Goal: Find specific page/section: Find specific page/section

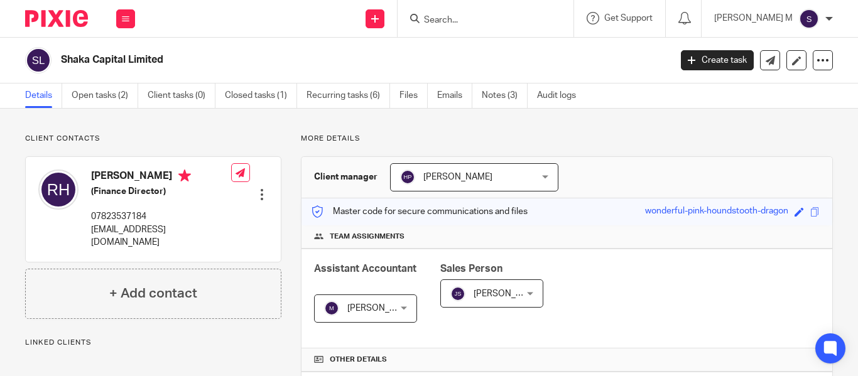
click at [468, 15] on input "Search" at bounding box center [479, 20] width 113 height 11
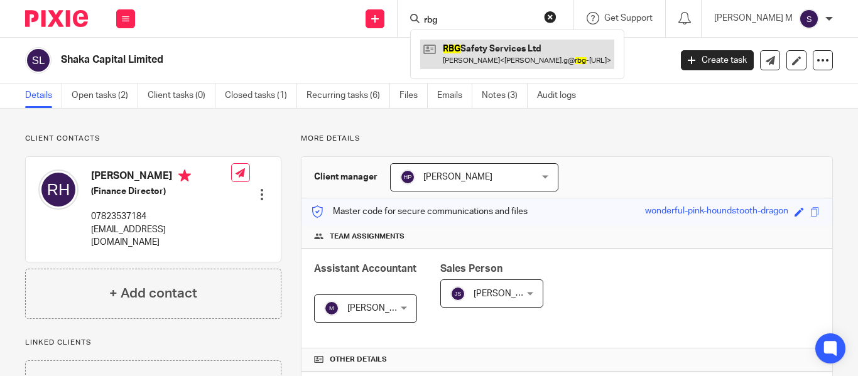
type input "rbg"
click at [544, 53] on link at bounding box center [517, 54] width 194 height 29
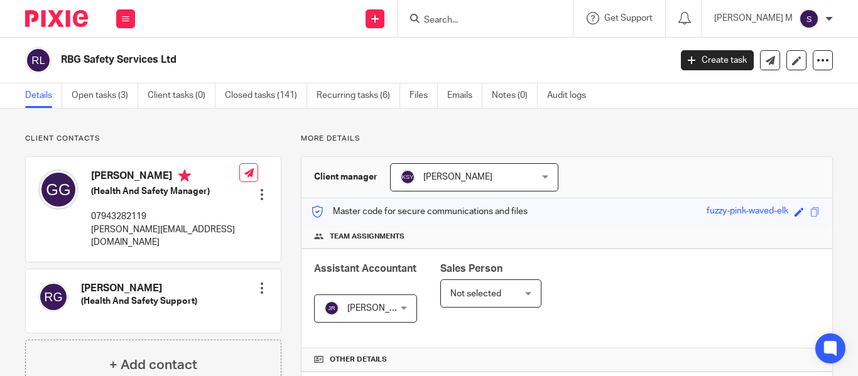
drag, startPoint x: 184, startPoint y: 61, endPoint x: 58, endPoint y: 47, distance: 127.0
click at [58, 47] on div "RBG Safety Services Ltd" at bounding box center [343, 60] width 637 height 26
copy div "RBG Safety Services Ltd"
click at [477, 21] on input "Search" at bounding box center [479, 20] width 113 height 11
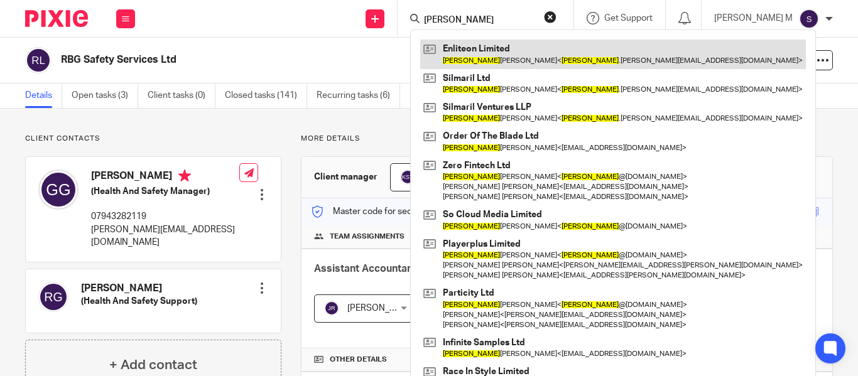
type input "[PERSON_NAME]"
click at [544, 63] on link at bounding box center [612, 54] width 385 height 29
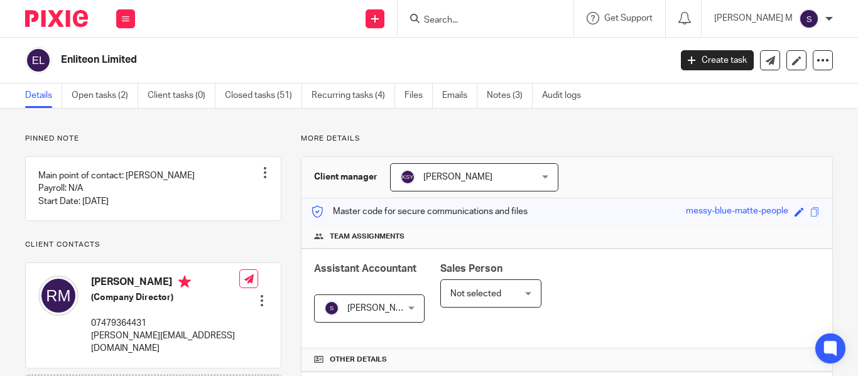
click at [502, 11] on form at bounding box center [490, 19] width 134 height 16
click at [489, 19] on input "Search" at bounding box center [479, 20] width 113 height 11
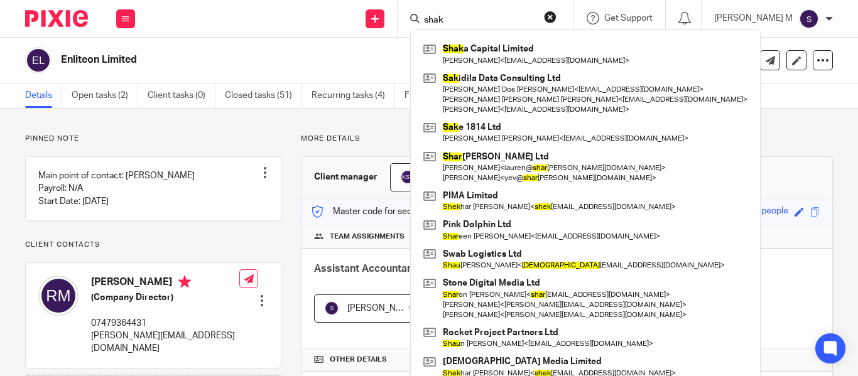
type input "shak"
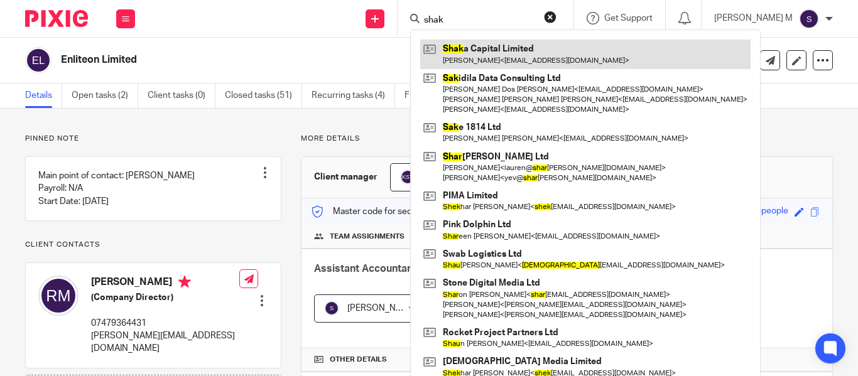
click at [507, 48] on link at bounding box center [585, 54] width 330 height 29
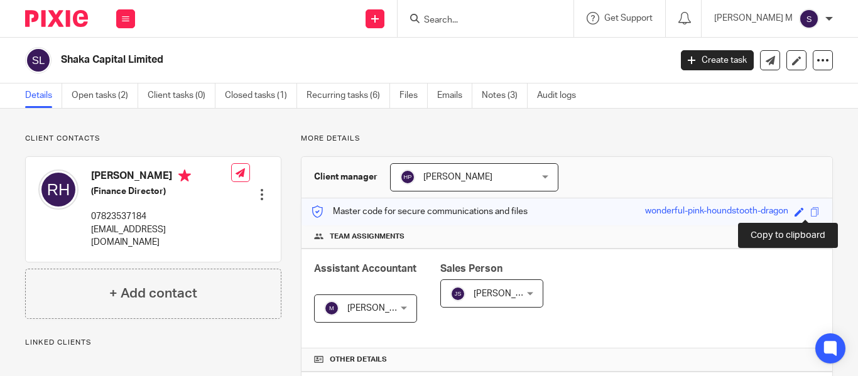
click at [810, 213] on span at bounding box center [814, 211] width 9 height 9
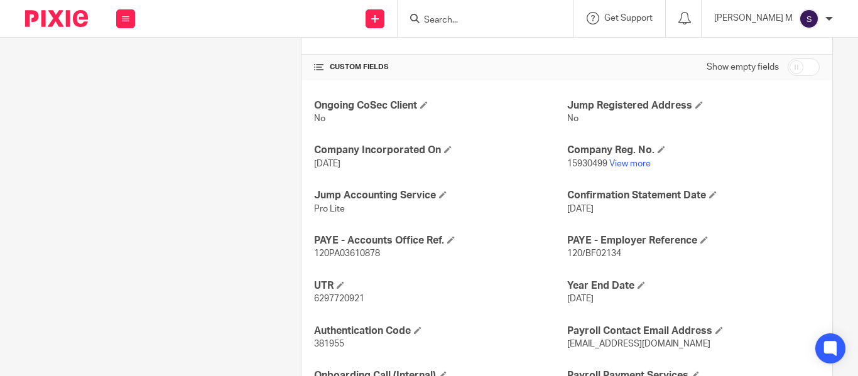
scroll to position [481, 0]
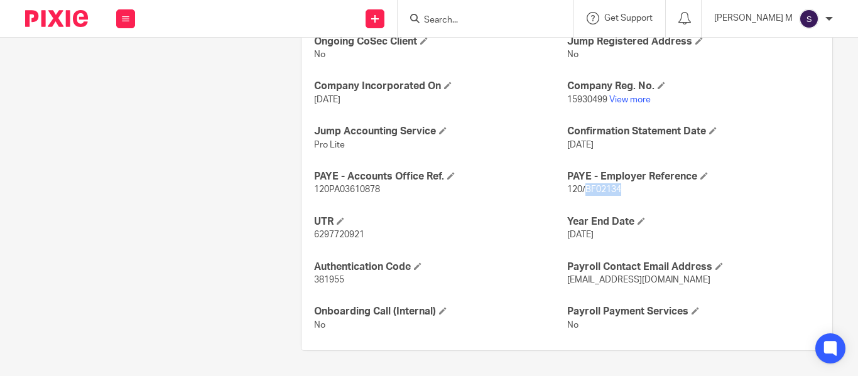
drag, startPoint x: 579, startPoint y: 190, endPoint x: 616, endPoint y: 195, distance: 37.3
click at [616, 195] on p "120/BF02134" at bounding box center [693, 189] width 252 height 13
copy span "BF02134"
click at [352, 186] on span "120PA03610878" at bounding box center [347, 189] width 66 height 9
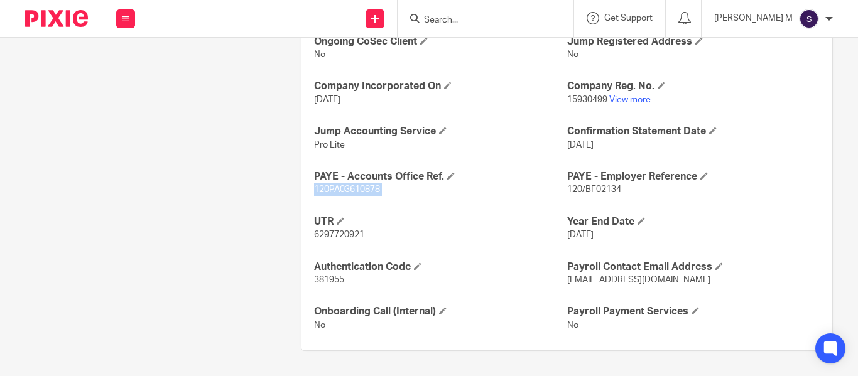
click at [352, 186] on span "120PA03610878" at bounding box center [347, 189] width 66 height 9
copy p "120PA03610878"
